Goal: Information Seeking & Learning: Learn about a topic

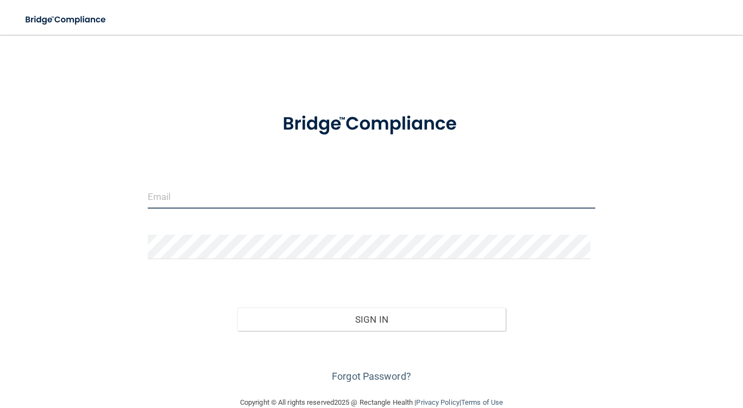
click at [274, 197] on input "email" at bounding box center [372, 196] width 448 height 24
type input "[EMAIL_ADDRESS][DOMAIN_NAME]"
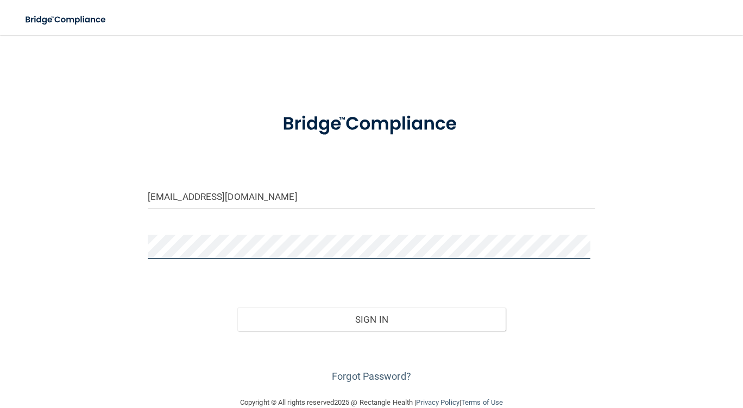
click at [237, 307] on button "Sign In" at bounding box center [371, 319] width 269 height 24
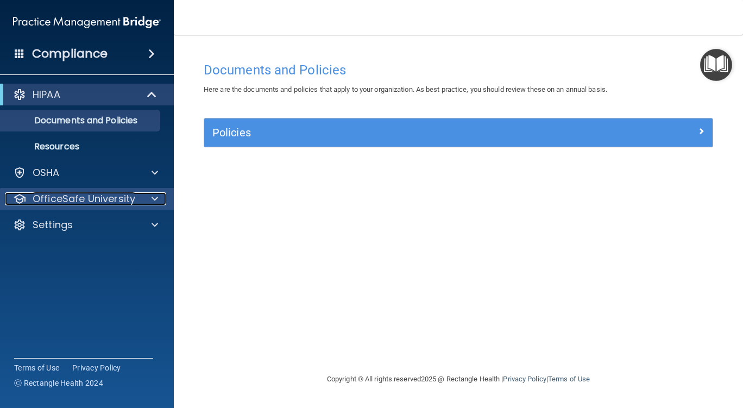
click at [146, 200] on div at bounding box center [153, 198] width 27 height 13
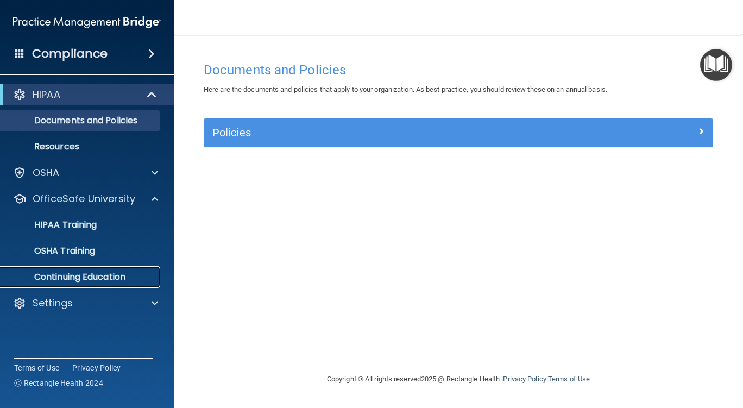
click at [97, 277] on p "Continuing Education" at bounding box center [81, 277] width 148 height 11
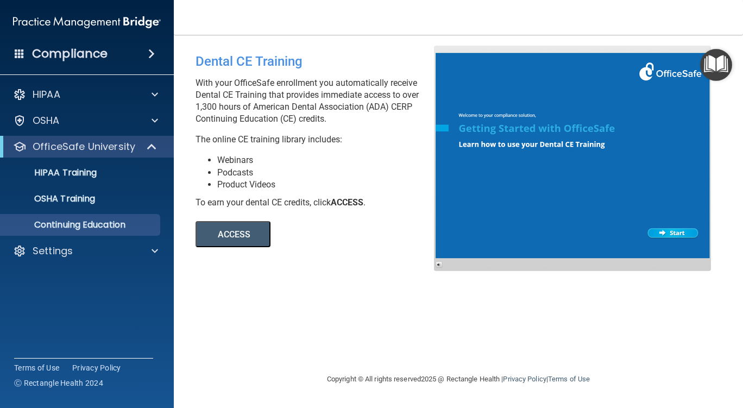
click at [224, 235] on button "ACCESS" at bounding box center [233, 234] width 75 height 26
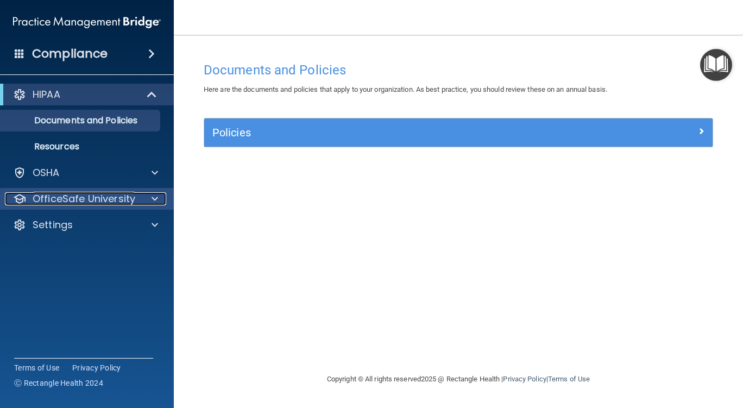
click at [154, 198] on span at bounding box center [155, 198] width 7 height 13
click at [154, 200] on span at bounding box center [155, 198] width 7 height 13
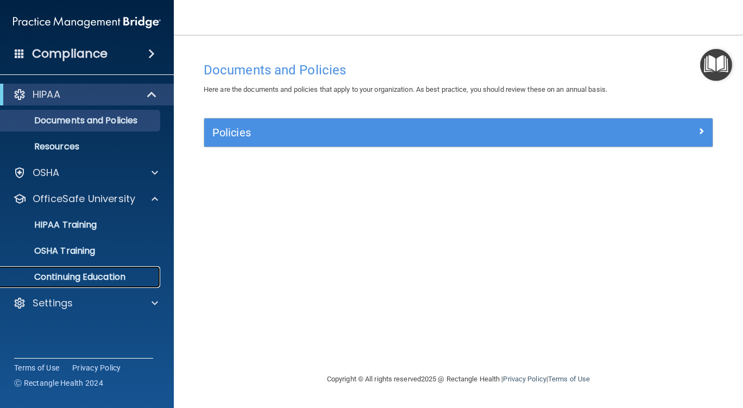
click at [83, 277] on p "Continuing Education" at bounding box center [81, 277] width 148 height 11
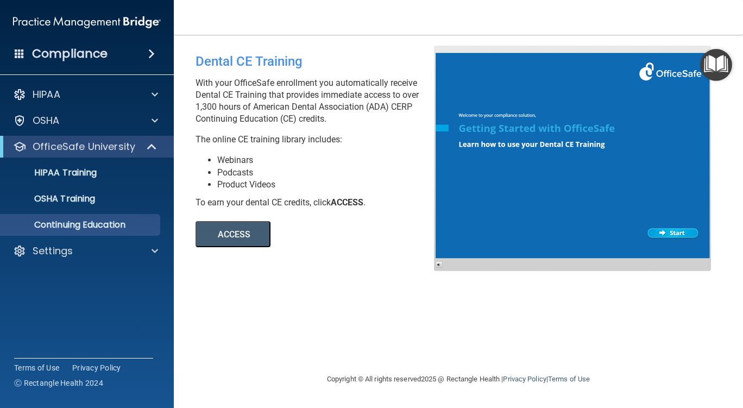
click at [224, 230] on button "ACCESS" at bounding box center [233, 234] width 75 height 26
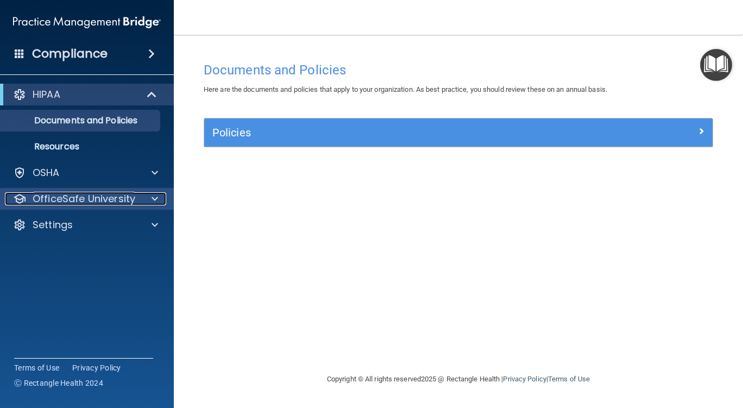
click at [152, 197] on span at bounding box center [155, 198] width 7 height 13
click at [154, 201] on span at bounding box center [155, 198] width 7 height 13
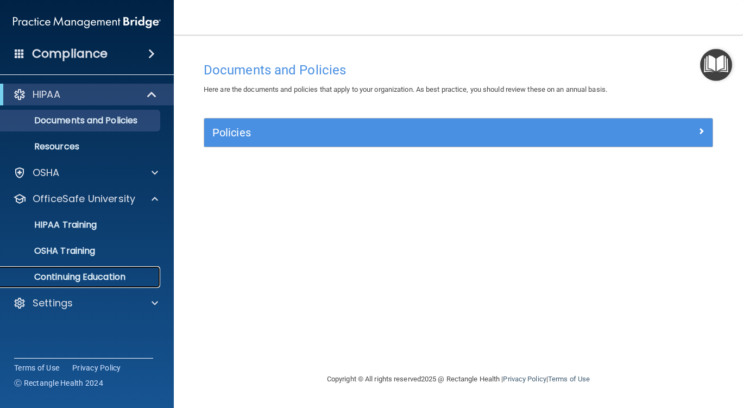
click at [111, 275] on p "Continuing Education" at bounding box center [81, 277] width 148 height 11
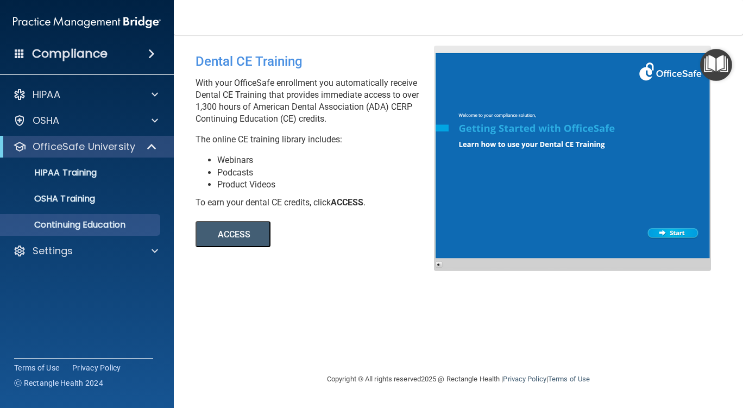
click at [231, 240] on button "ACCESS" at bounding box center [233, 234] width 75 height 26
